Goal: Communication & Community: Answer question/provide support

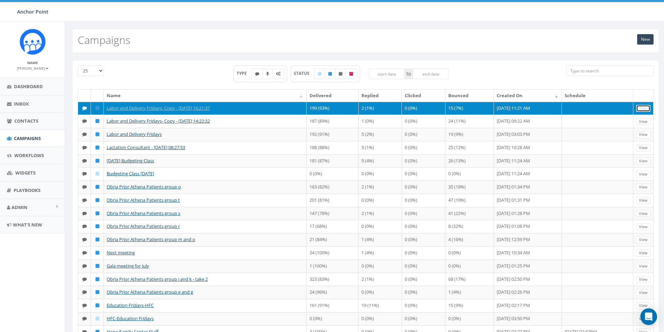
click at [646, 106] on link "View" at bounding box center [643, 108] width 14 height 7
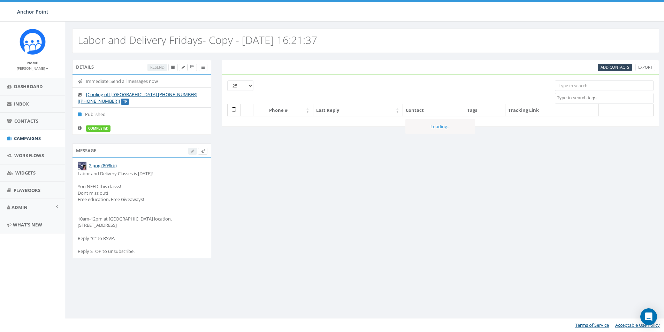
select select
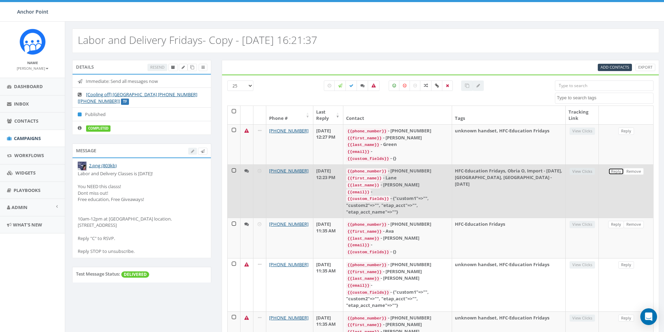
click at [615, 169] on link "Reply" at bounding box center [616, 171] width 16 height 7
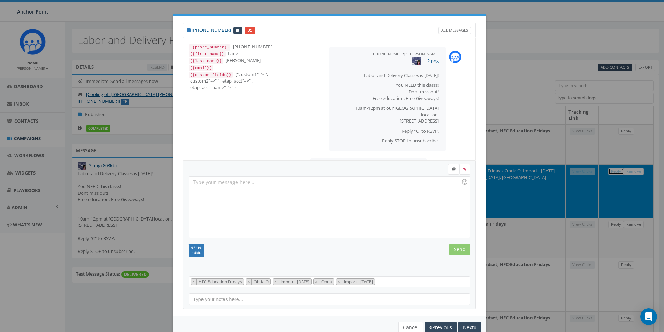
scroll to position [24, 0]
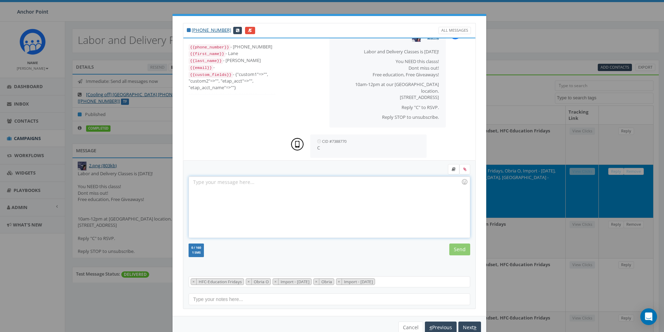
click at [201, 182] on div at bounding box center [329, 207] width 280 height 61
click at [330, 182] on div "Lane, are you really coming to a Labor & Delivery class? You c last week but di…" at bounding box center [329, 207] width 280 height 61
click at [374, 182] on div "Lane, are you really coming to a Labor & Delivery class? You ccinfirmed last we…" at bounding box center [329, 207] width 280 height 61
click at [453, 247] on input "Send" at bounding box center [459, 250] width 21 height 12
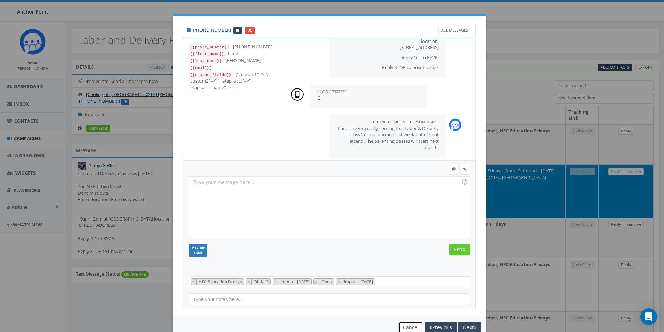
click at [404, 327] on button "Cancel" at bounding box center [410, 328] width 25 height 12
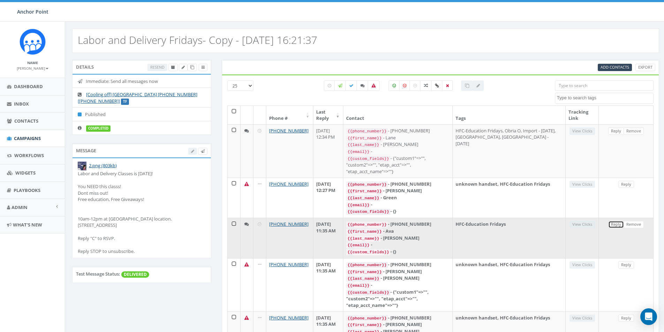
click at [612, 222] on link "Reply" at bounding box center [616, 224] width 16 height 7
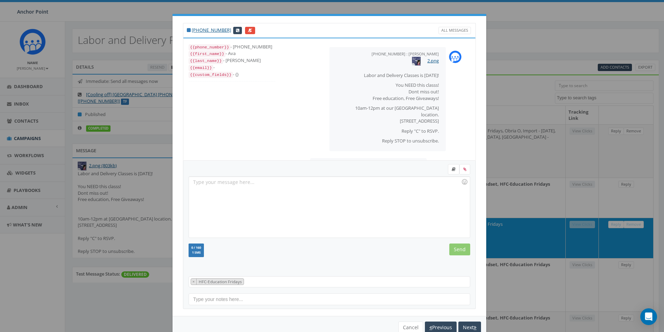
scroll to position [24, 0]
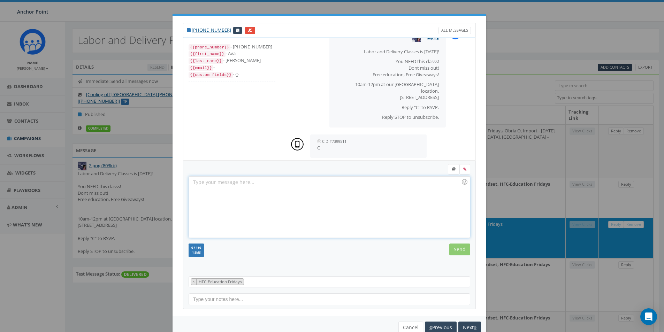
click at [202, 187] on div at bounding box center [329, 207] width 280 height 61
click at [454, 250] on input "Send" at bounding box center [459, 250] width 21 height 12
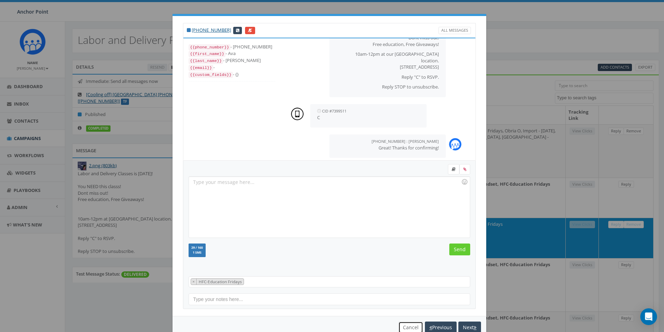
click at [406, 329] on button "Cancel" at bounding box center [410, 328] width 25 height 12
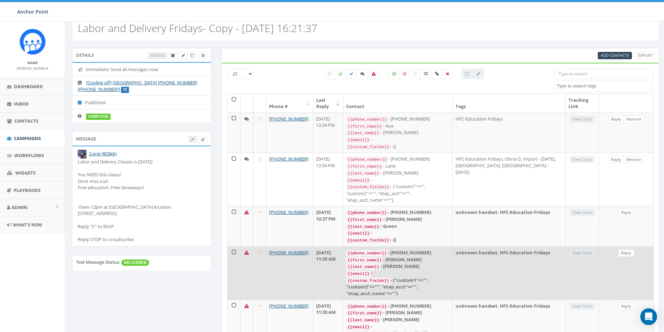
scroll to position [0, 0]
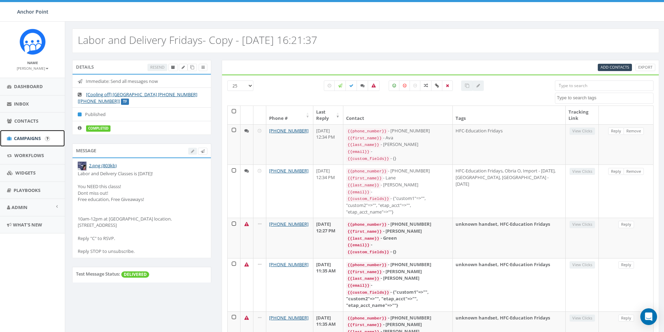
click at [27, 138] on span "Campaigns" at bounding box center [27, 138] width 27 height 6
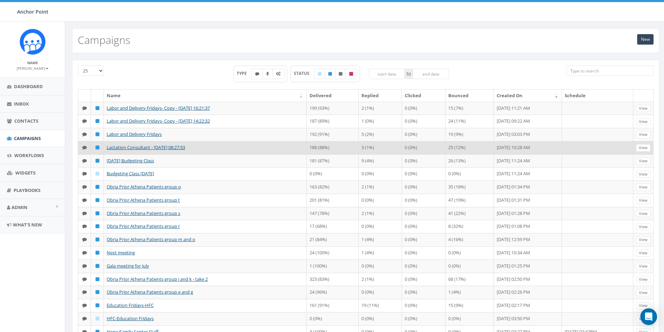
scroll to position [35, 0]
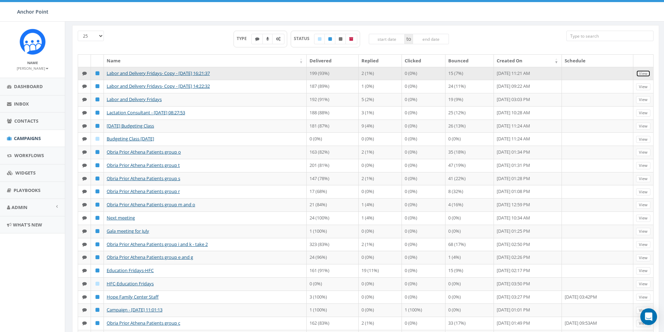
click at [640, 75] on link "View" at bounding box center [643, 73] width 14 height 7
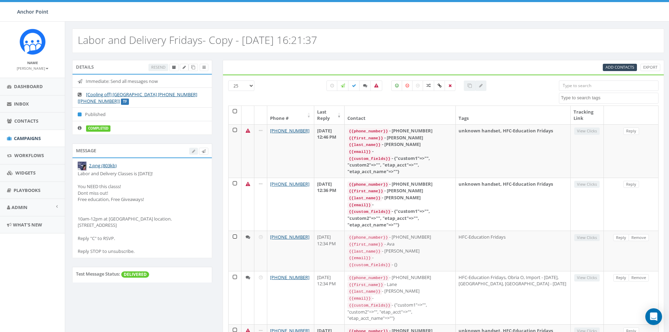
select select
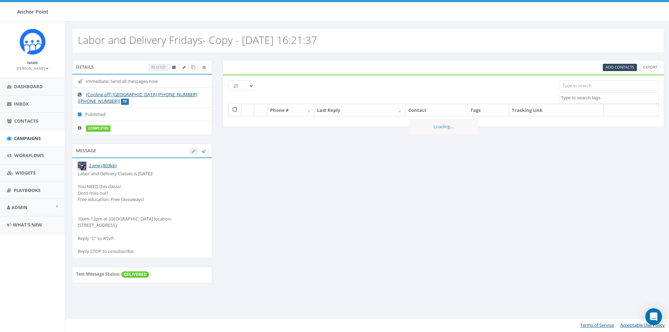
select select
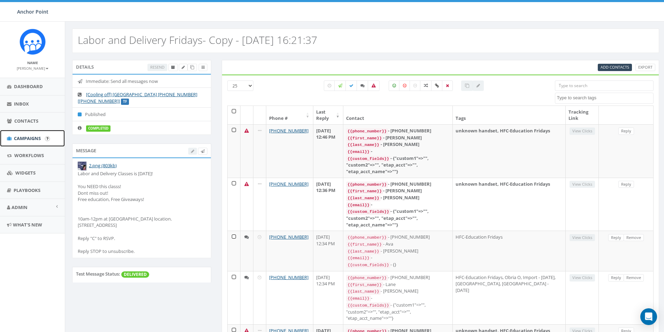
click at [21, 139] on span "Campaigns" at bounding box center [27, 138] width 27 height 6
